Goal: Navigation & Orientation: Find specific page/section

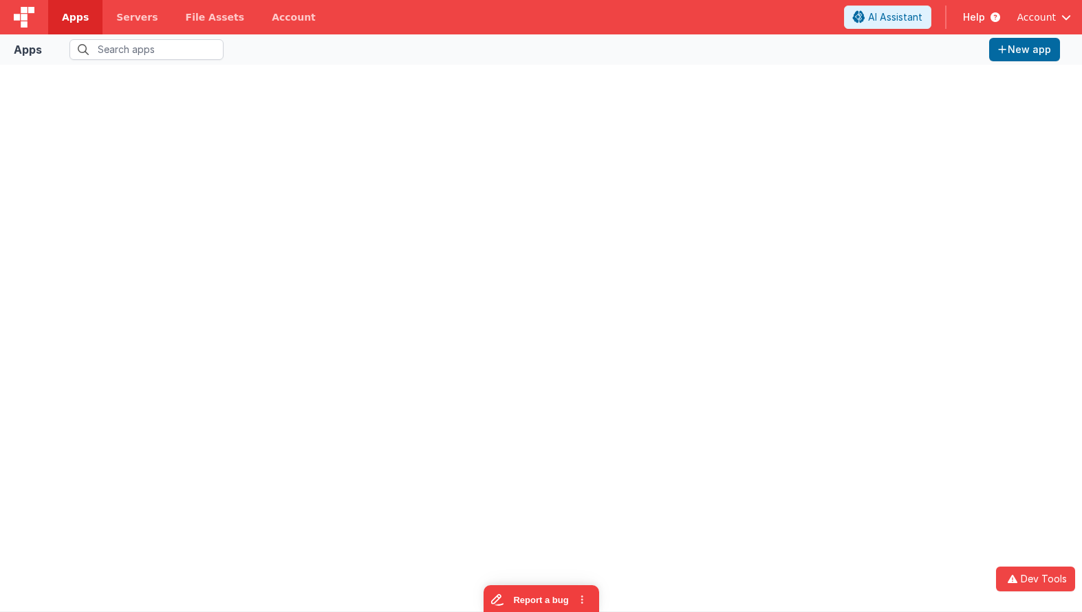
click at [67, 17] on span "Apps" at bounding box center [75, 17] width 27 height 14
